Goal: Task Accomplishment & Management: Complete application form

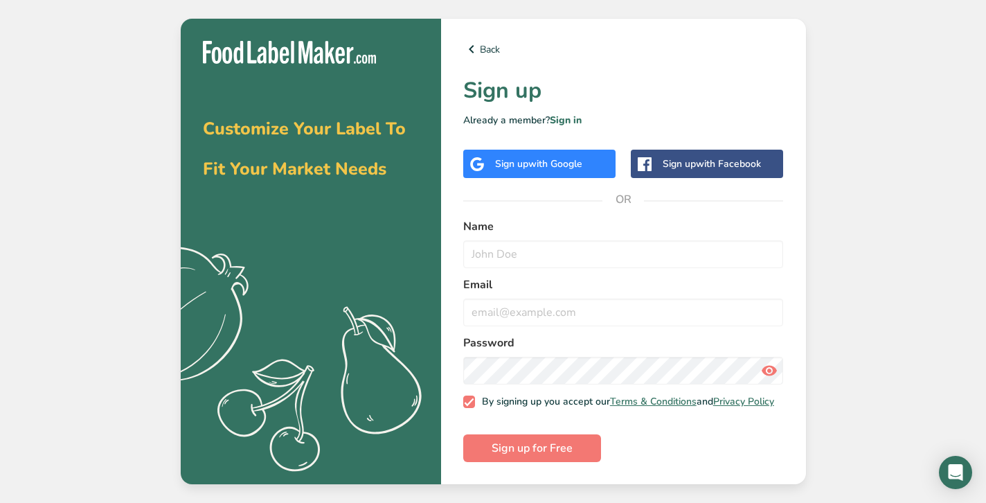
click at [494, 156] on div "Sign up with Google" at bounding box center [539, 164] width 152 height 28
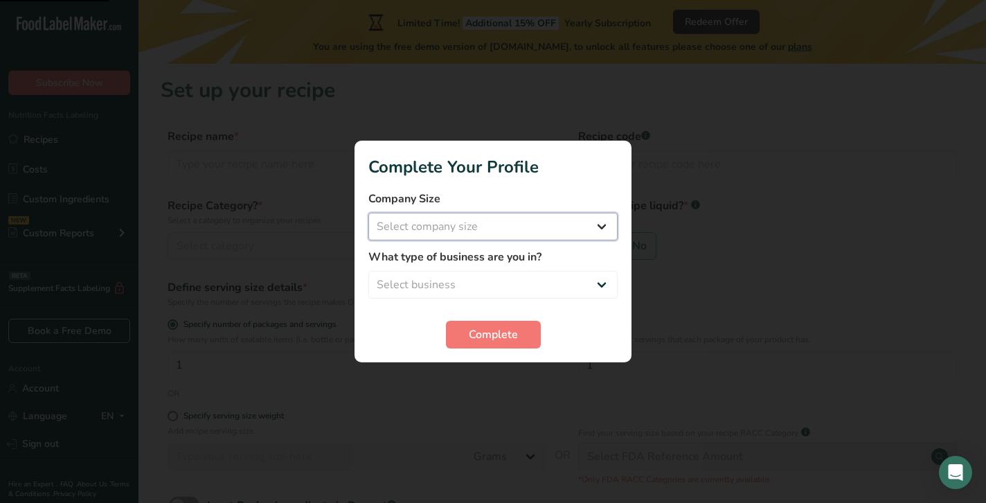
click at [597, 228] on select "Select company size Fewer than 10 Employees 10 to 50 Employees 51 to 500 Employ…" at bounding box center [492, 227] width 249 height 28
select select "3"
click at [368, 213] on select "Select company size Fewer than 10 Employees 10 to 50 Employees 51 to 500 Employ…" at bounding box center [492, 227] width 249 height 28
click at [437, 284] on select "Select business Packaged Food Manufacturer Restaurant & Cafe Bakery Meal Plans …" at bounding box center [492, 285] width 249 height 28
select select "8"
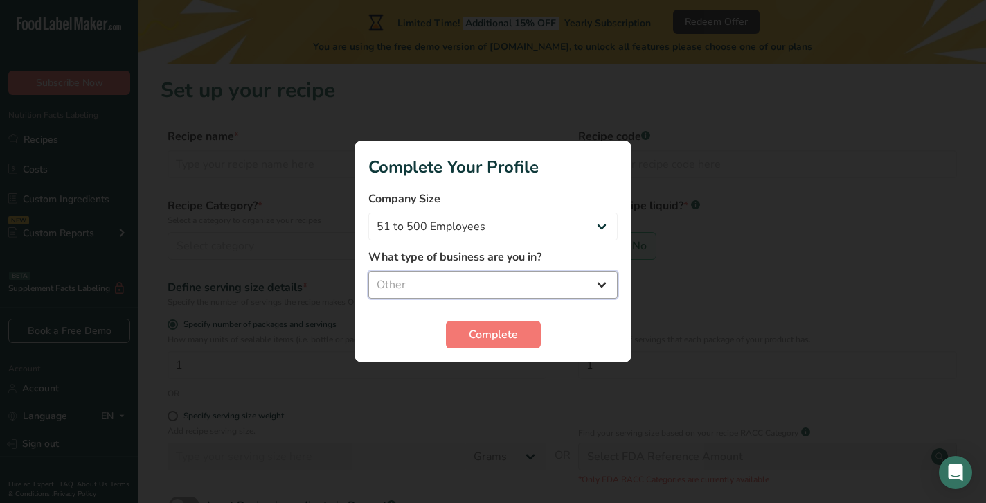
click at [368, 271] on select "Select business Packaged Food Manufacturer Restaurant & Cafe Bakery Meal Plans …" at bounding box center [492, 285] width 249 height 28
click at [481, 327] on span "Complete" at bounding box center [493, 334] width 49 height 17
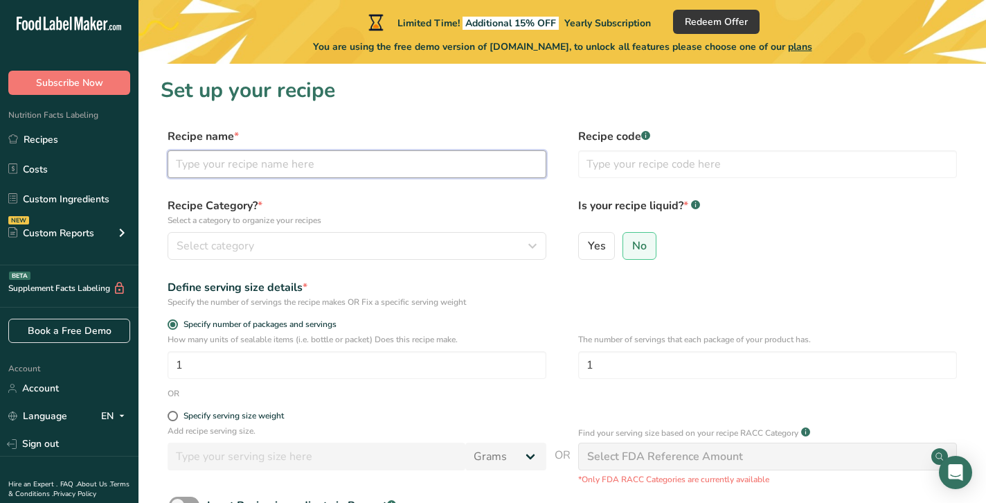
click at [373, 168] on input "text" at bounding box center [357, 164] width 379 height 28
type input "S"
type input "ASHK Smoothie"
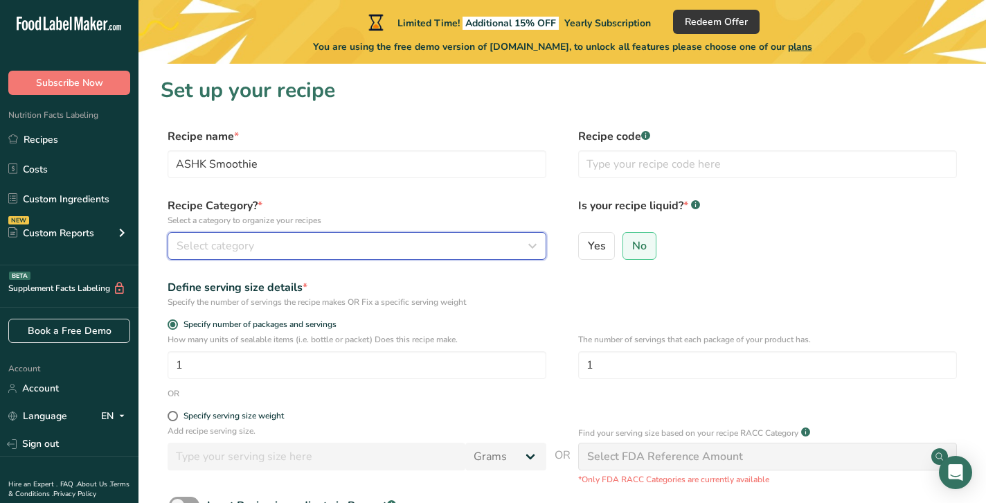
click at [369, 245] on div "Select category" at bounding box center [353, 245] width 352 height 17
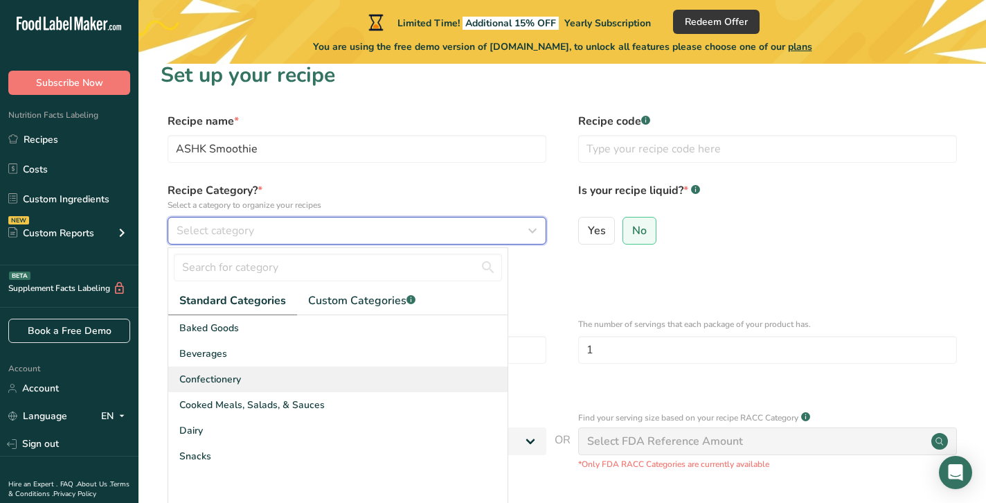
scroll to position [22, 0]
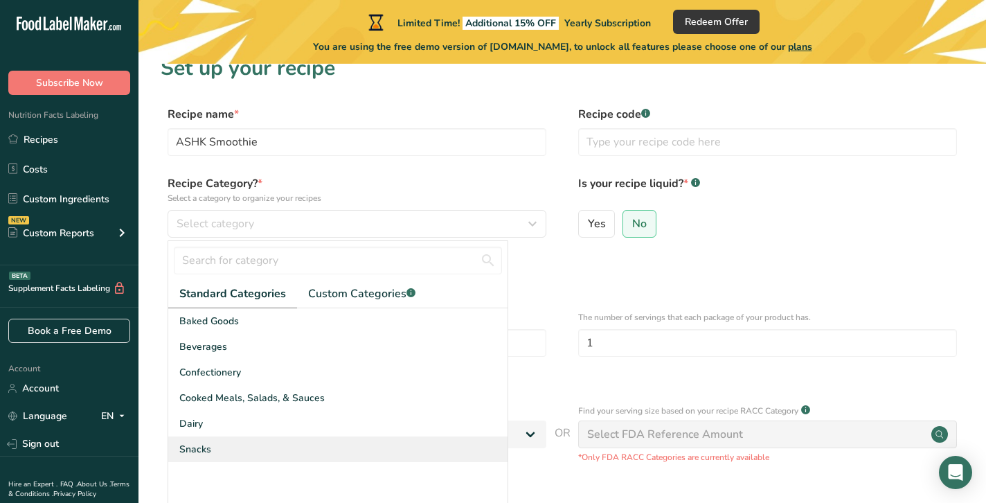
click at [199, 448] on span "Snacks" at bounding box center [195, 449] width 32 height 15
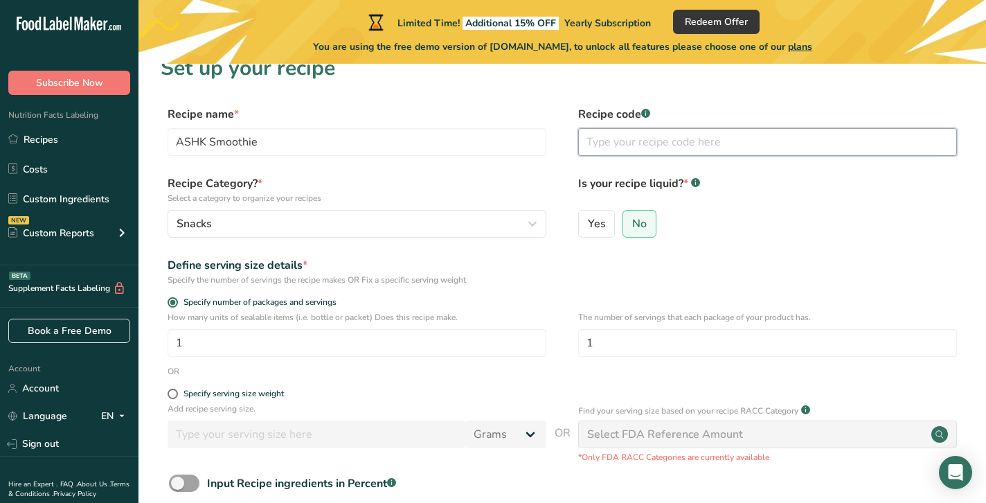
click at [648, 143] on input "text" at bounding box center [767, 142] width 379 height 28
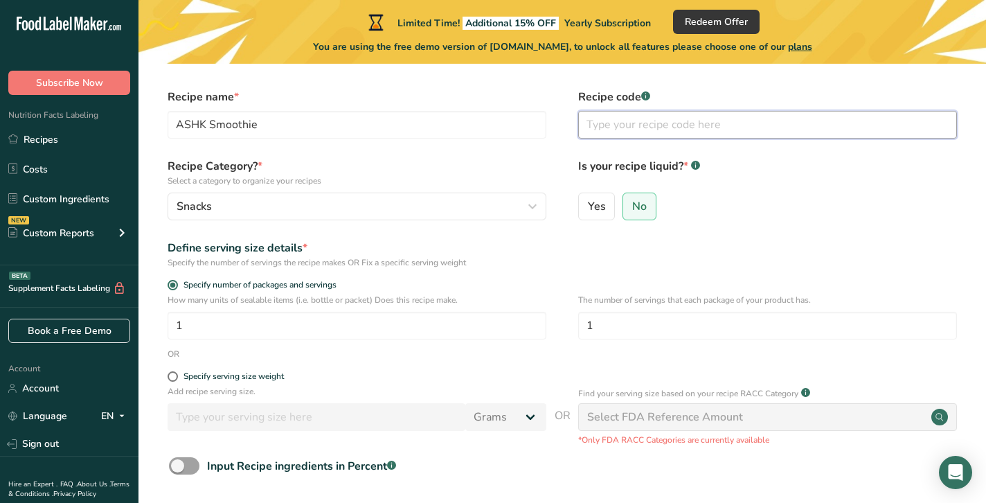
scroll to position [41, 0]
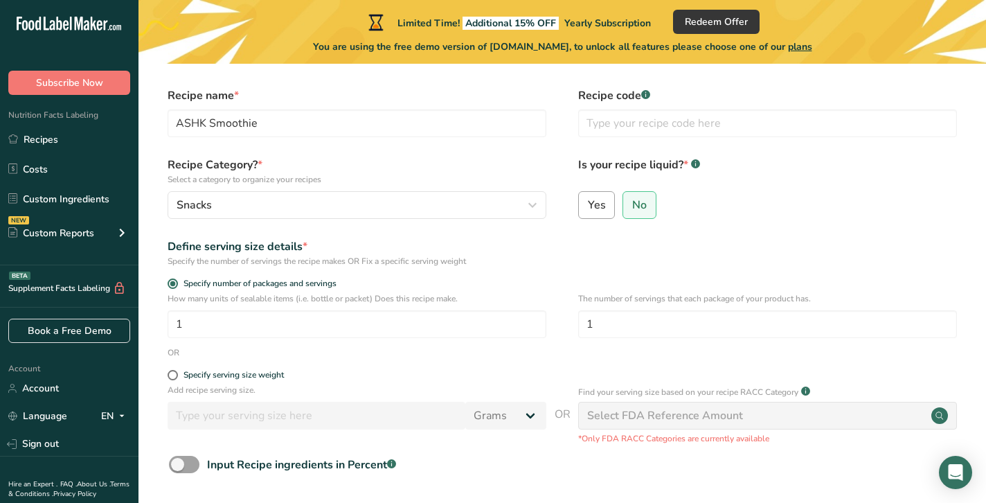
click at [602, 208] on span "Yes" at bounding box center [597, 205] width 18 height 14
click at [588, 208] on input "Yes" at bounding box center [583, 204] width 9 height 9
radio input "true"
radio input "false"
select select "22"
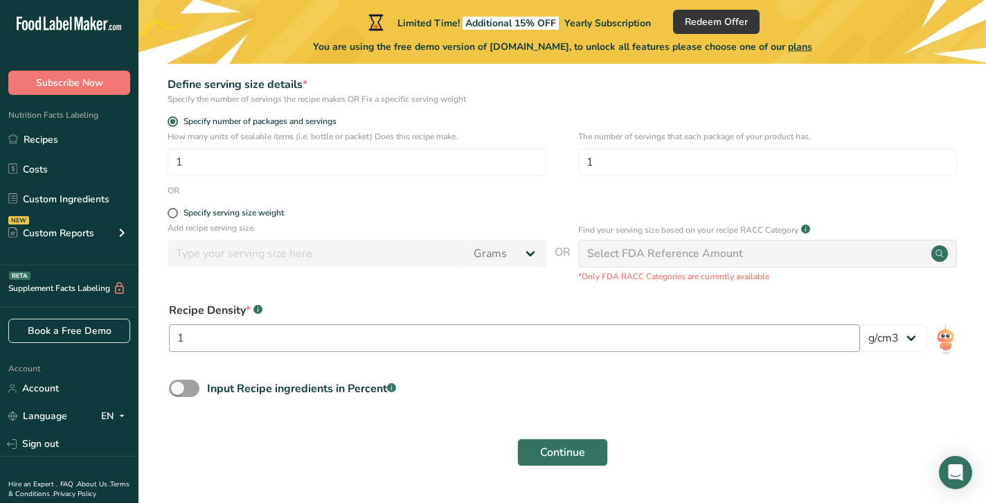
scroll to position [241, 0]
